Goal: Task Accomplishment & Management: Manage account settings

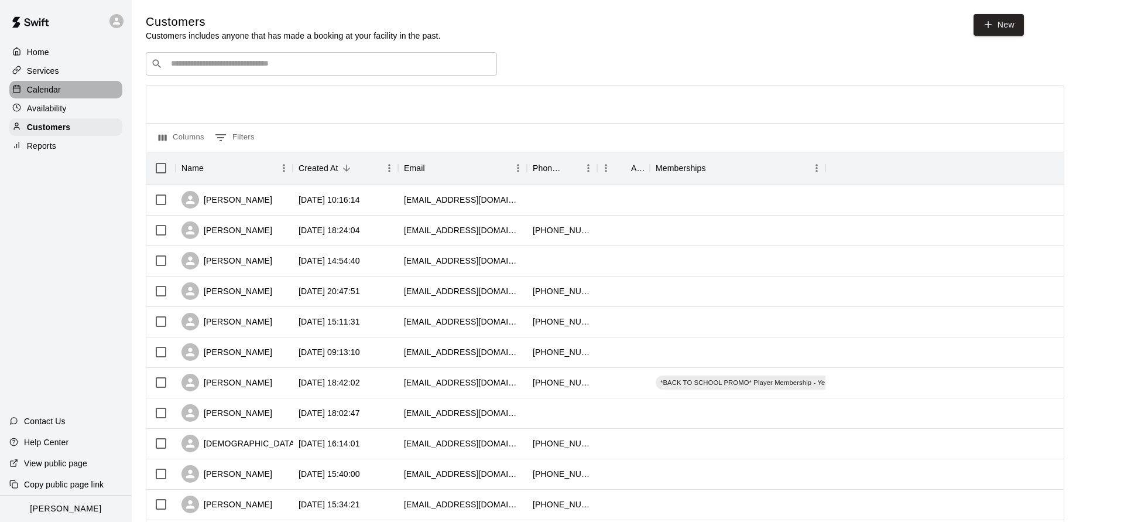
click at [55, 85] on p "Calendar" at bounding box center [44, 90] width 34 height 12
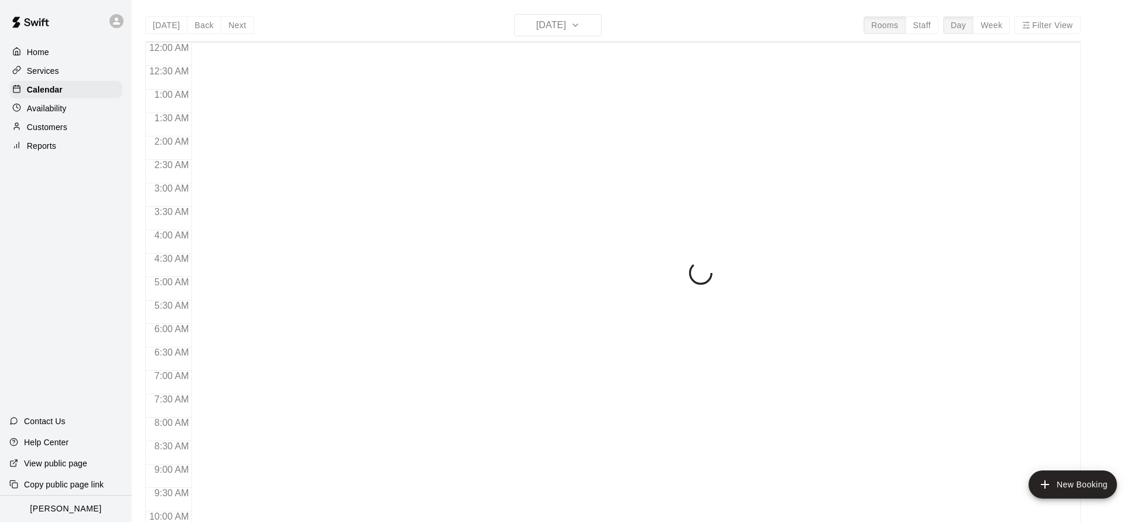
scroll to position [632, 0]
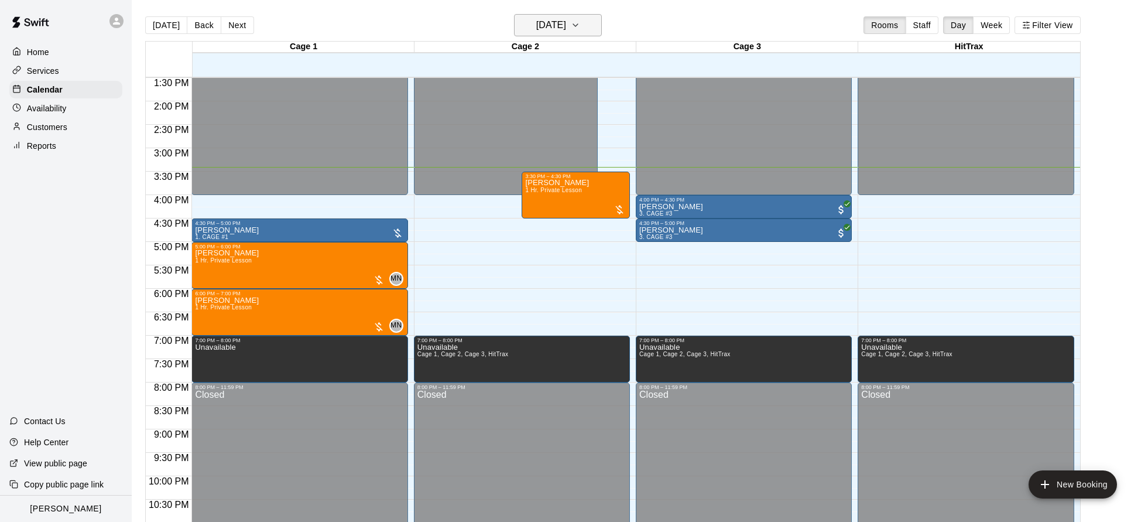
click at [559, 28] on h6 "[DATE]" at bounding box center [551, 25] width 30 height 16
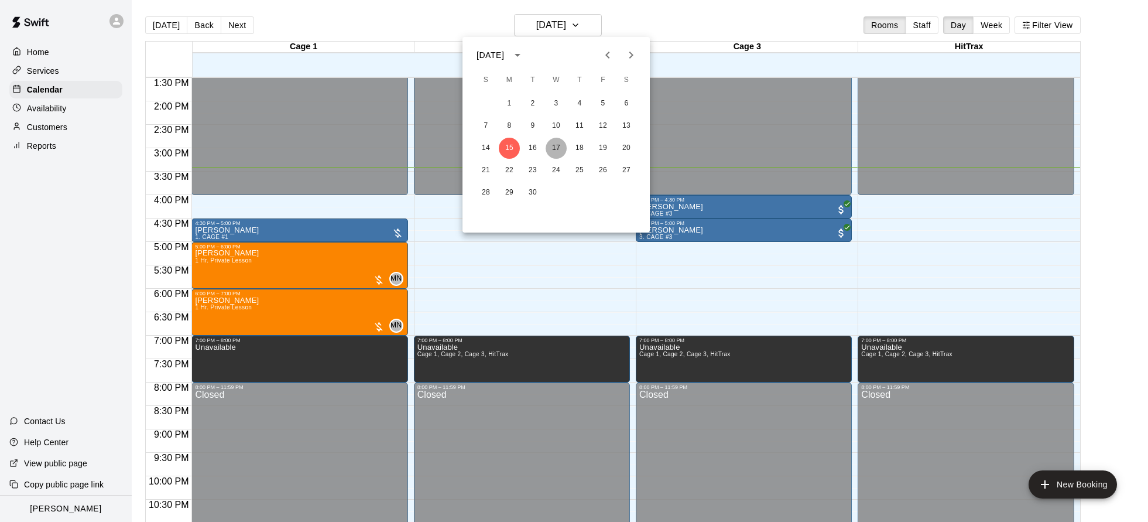
click at [554, 151] on button "17" at bounding box center [556, 148] width 21 height 21
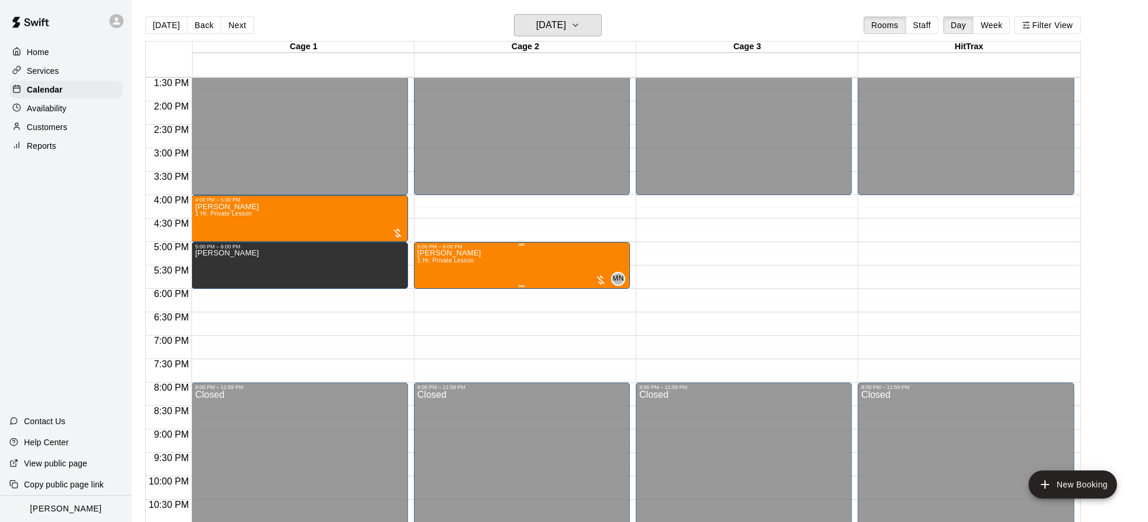
scroll to position [627, 0]
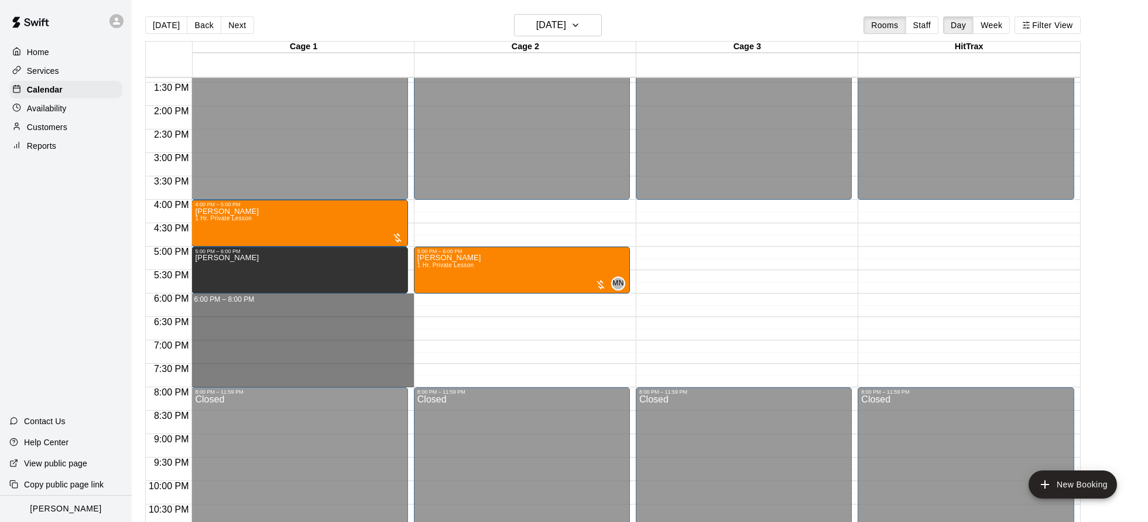
drag, startPoint x: 256, startPoint y: 297, endPoint x: 241, endPoint y: 380, distance: 85.2
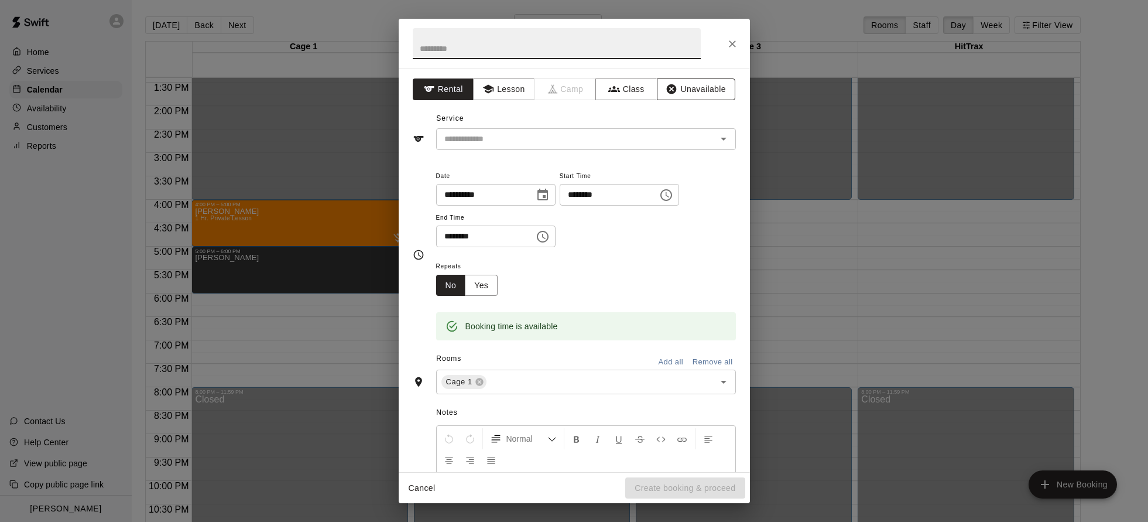
click at [708, 91] on button "Unavailable" at bounding box center [696, 89] width 78 height 22
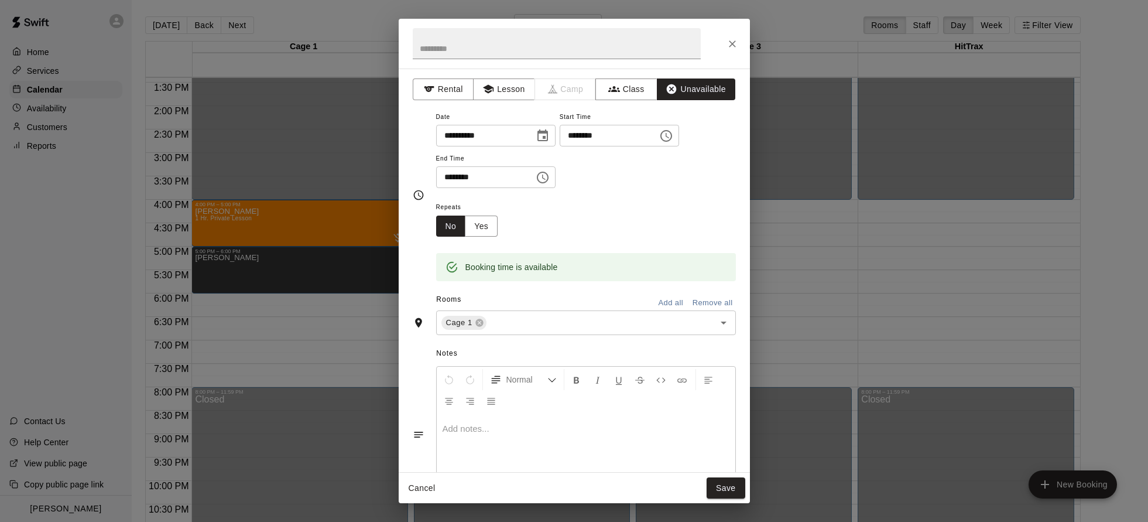
click at [674, 300] on button "Add all" at bounding box center [670, 303] width 37 height 18
click at [722, 486] on button "Save" at bounding box center [726, 488] width 39 height 22
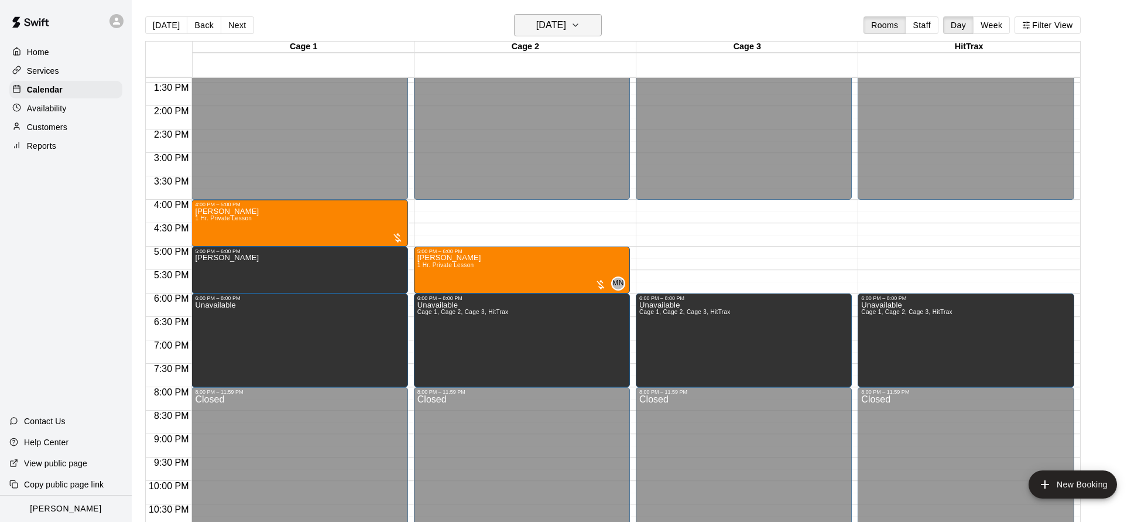
click at [566, 26] on h6 "[DATE]" at bounding box center [551, 25] width 30 height 16
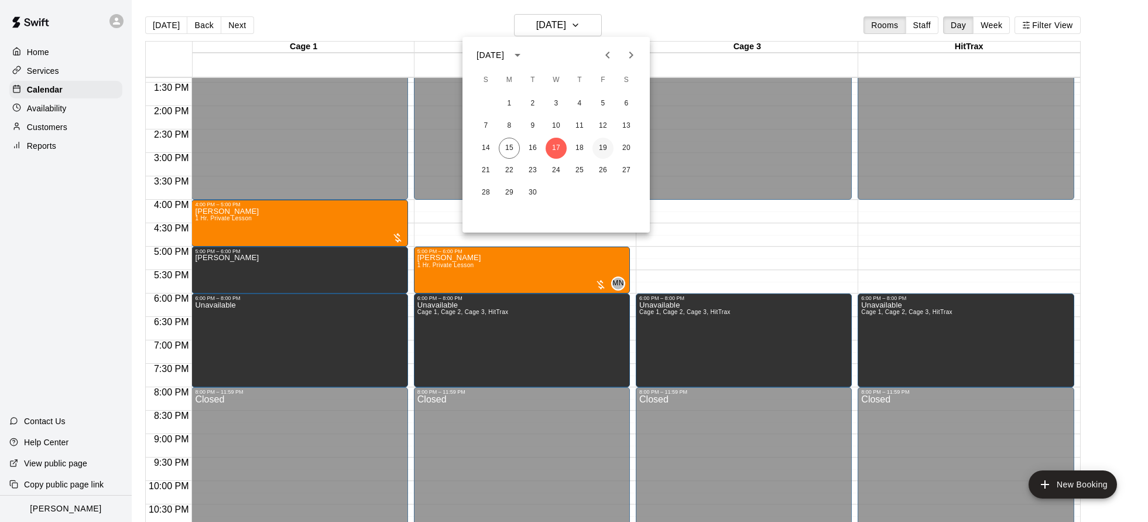
click at [602, 153] on button "19" at bounding box center [602, 148] width 21 height 21
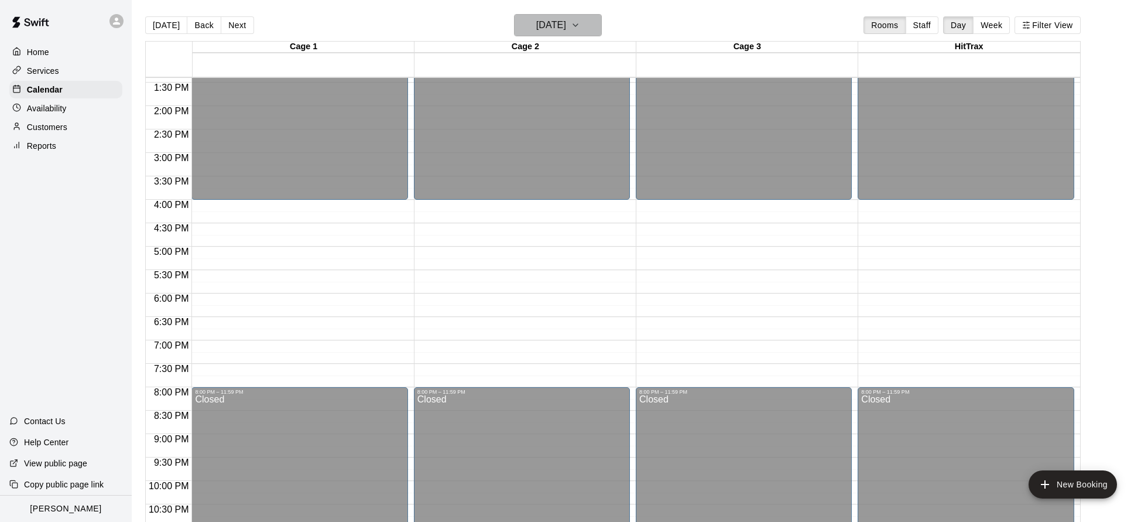
click at [553, 22] on h6 "[DATE]" at bounding box center [551, 25] width 30 height 16
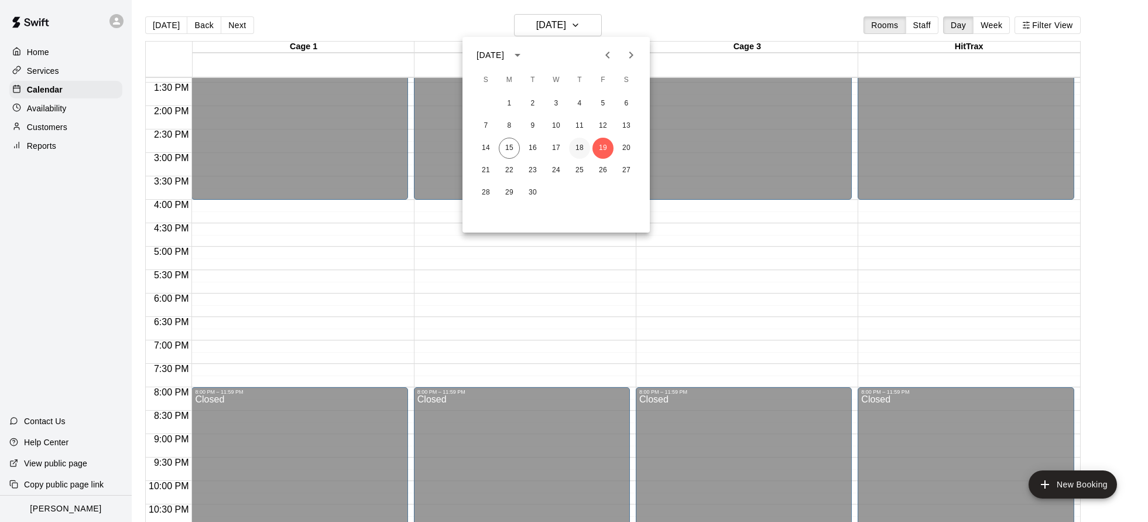
click at [580, 142] on button "18" at bounding box center [579, 148] width 21 height 21
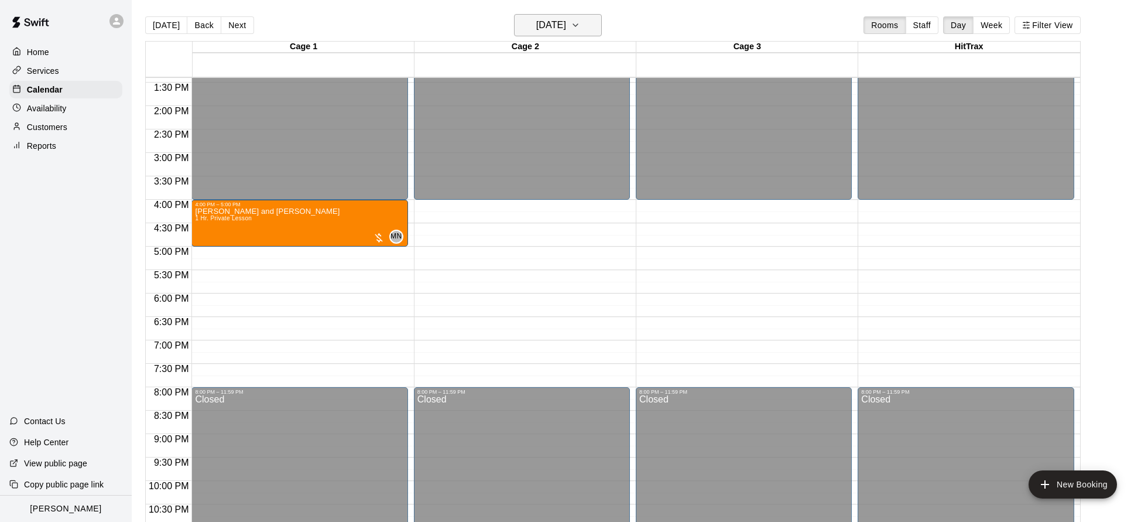
click at [566, 24] on h6 "[DATE]" at bounding box center [551, 25] width 30 height 16
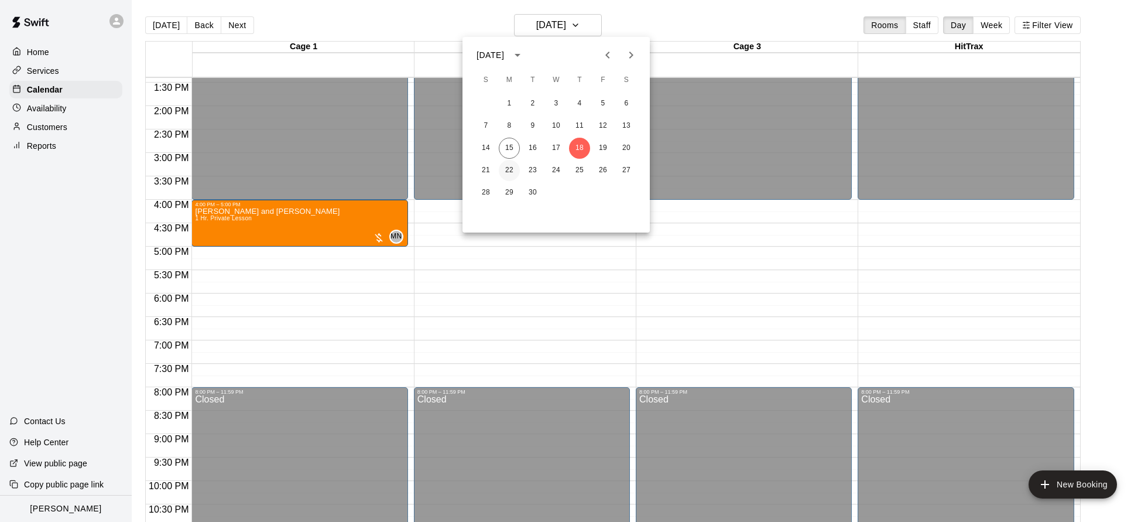
click at [506, 172] on button "22" at bounding box center [509, 170] width 21 height 21
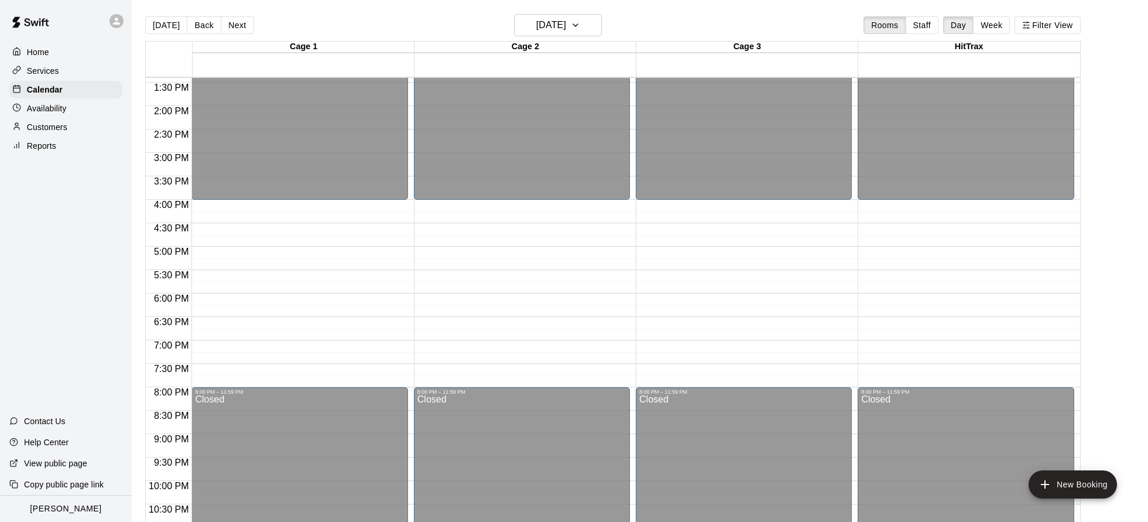
click at [544, 37] on div "[DATE] Back [DATE][DATE] Rooms Staff Day Week Filter View" at bounding box center [612, 27] width 935 height 27
click at [544, 30] on h6 "[DATE]" at bounding box center [551, 25] width 30 height 16
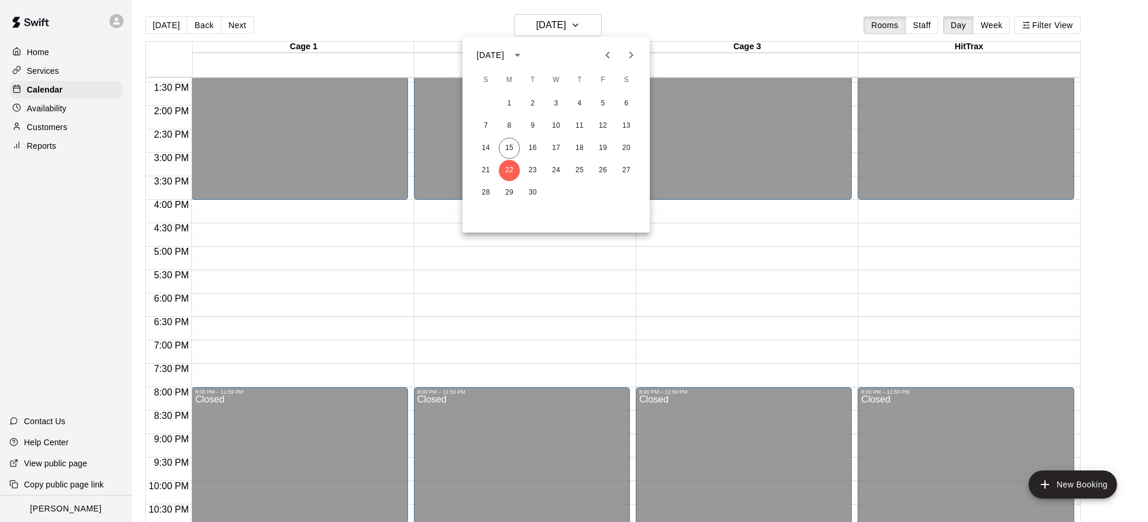
click at [166, 28] on div at bounding box center [574, 261] width 1148 height 522
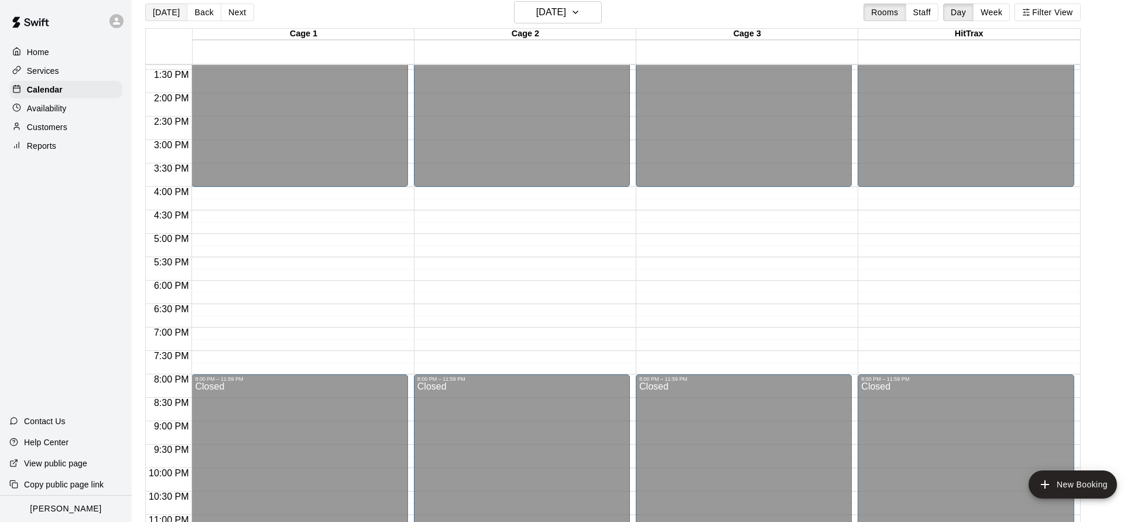
scroll to position [15, 0]
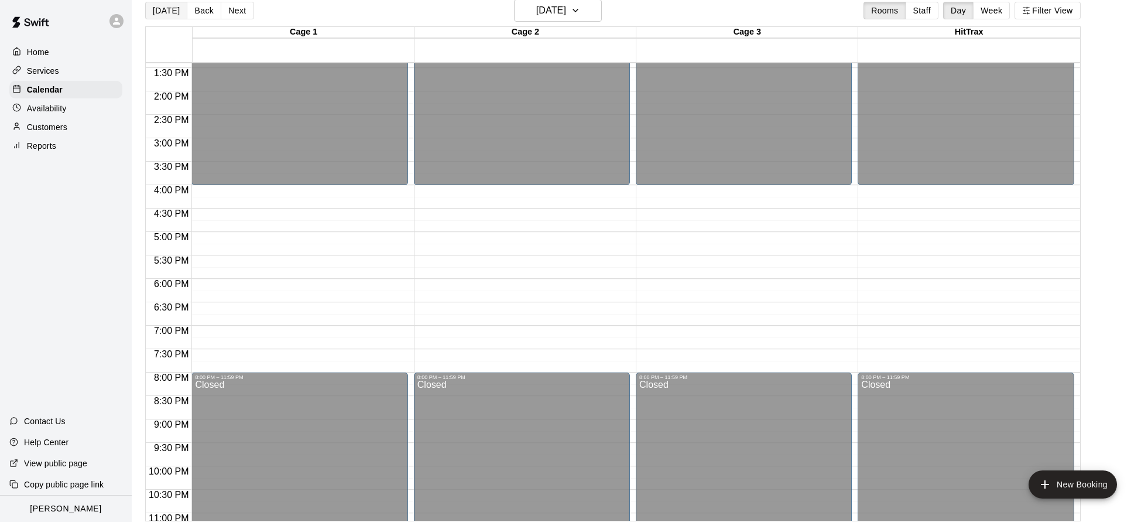
click at [165, 15] on button "[DATE]" at bounding box center [166, 11] width 42 height 18
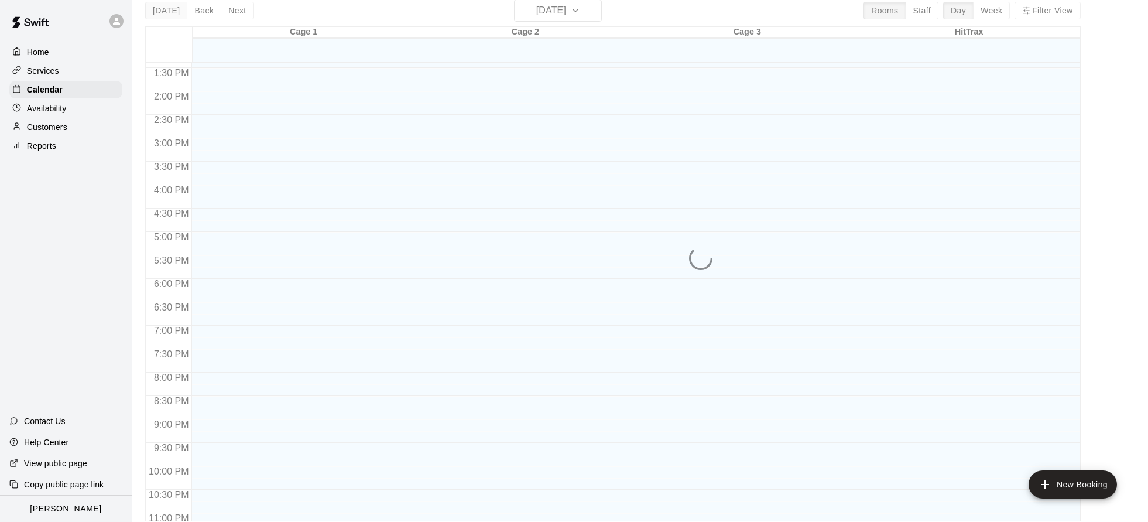
scroll to position [19, 0]
